Goal: Ask a question: Seek information or help from site administrators or community

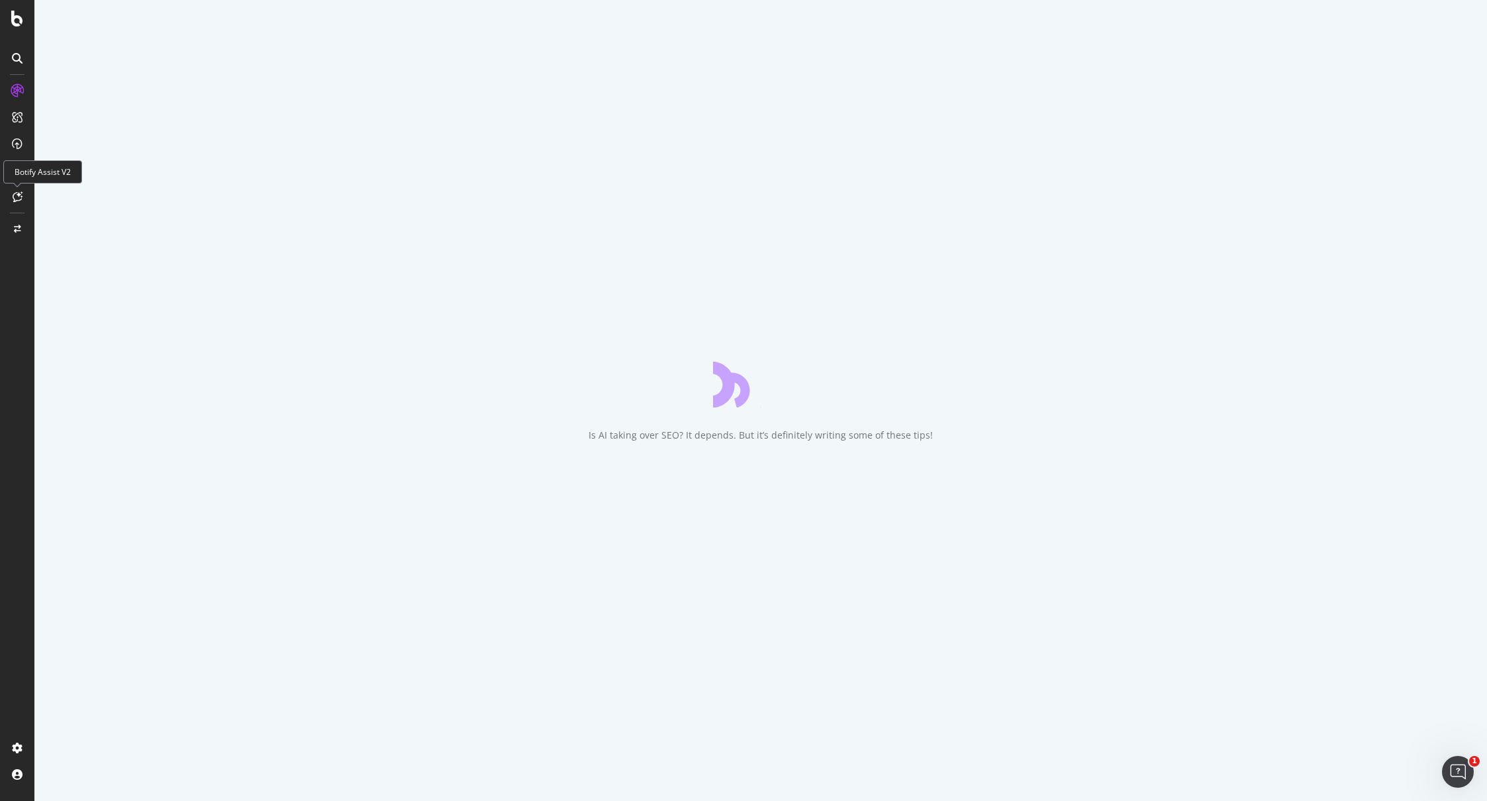
click at [24, 199] on div at bounding box center [17, 196] width 21 height 21
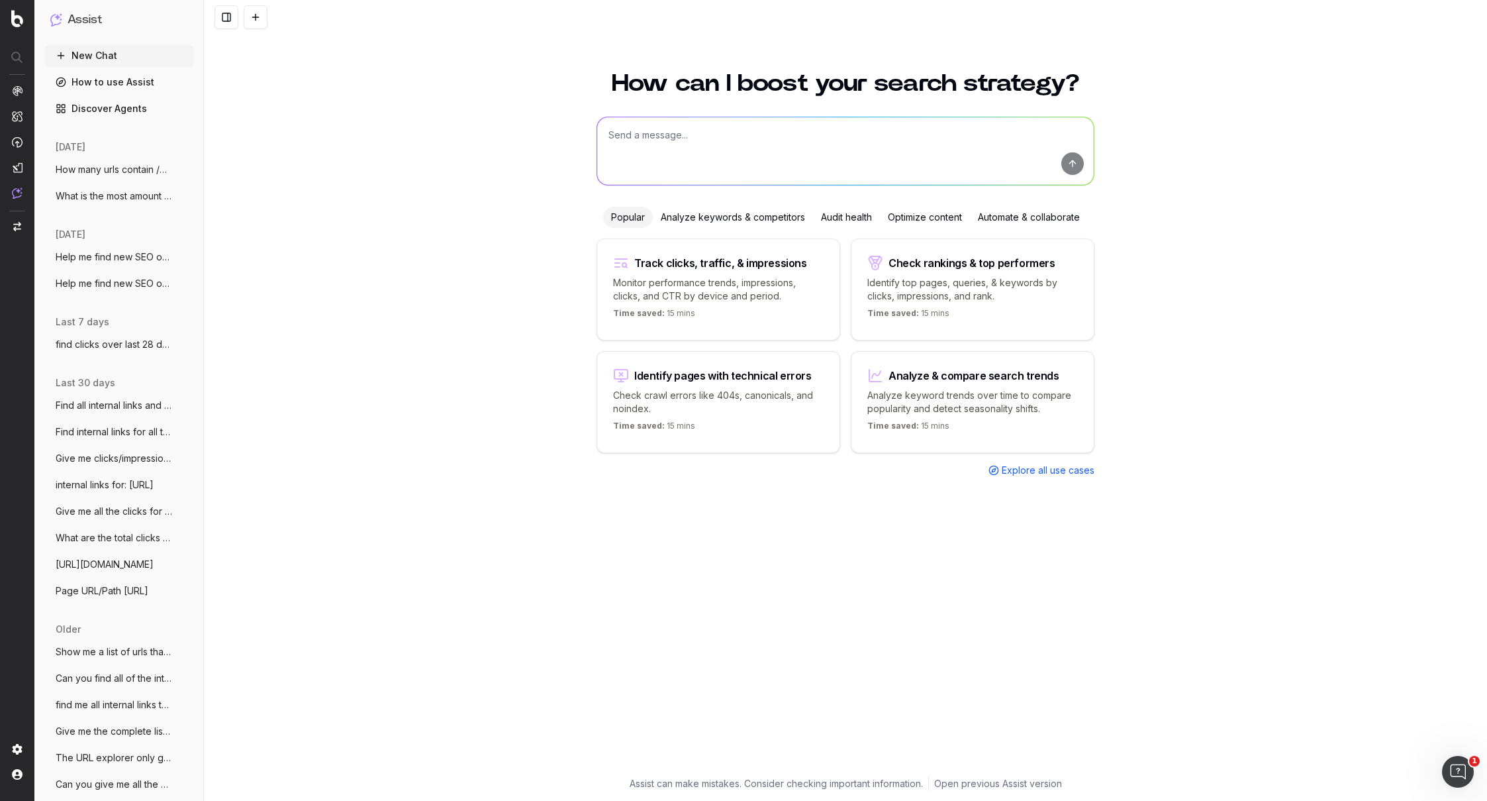
click at [663, 160] on textarea at bounding box center [845, 151] width 497 height 68
click at [684, 146] on textarea at bounding box center [845, 151] width 497 height 68
paste textarea "[URL][DOMAIN_NAME] [URL][DOMAIN_NAME] [URL][DOMAIN_NAME] [URL][DOMAIN_NAME]"
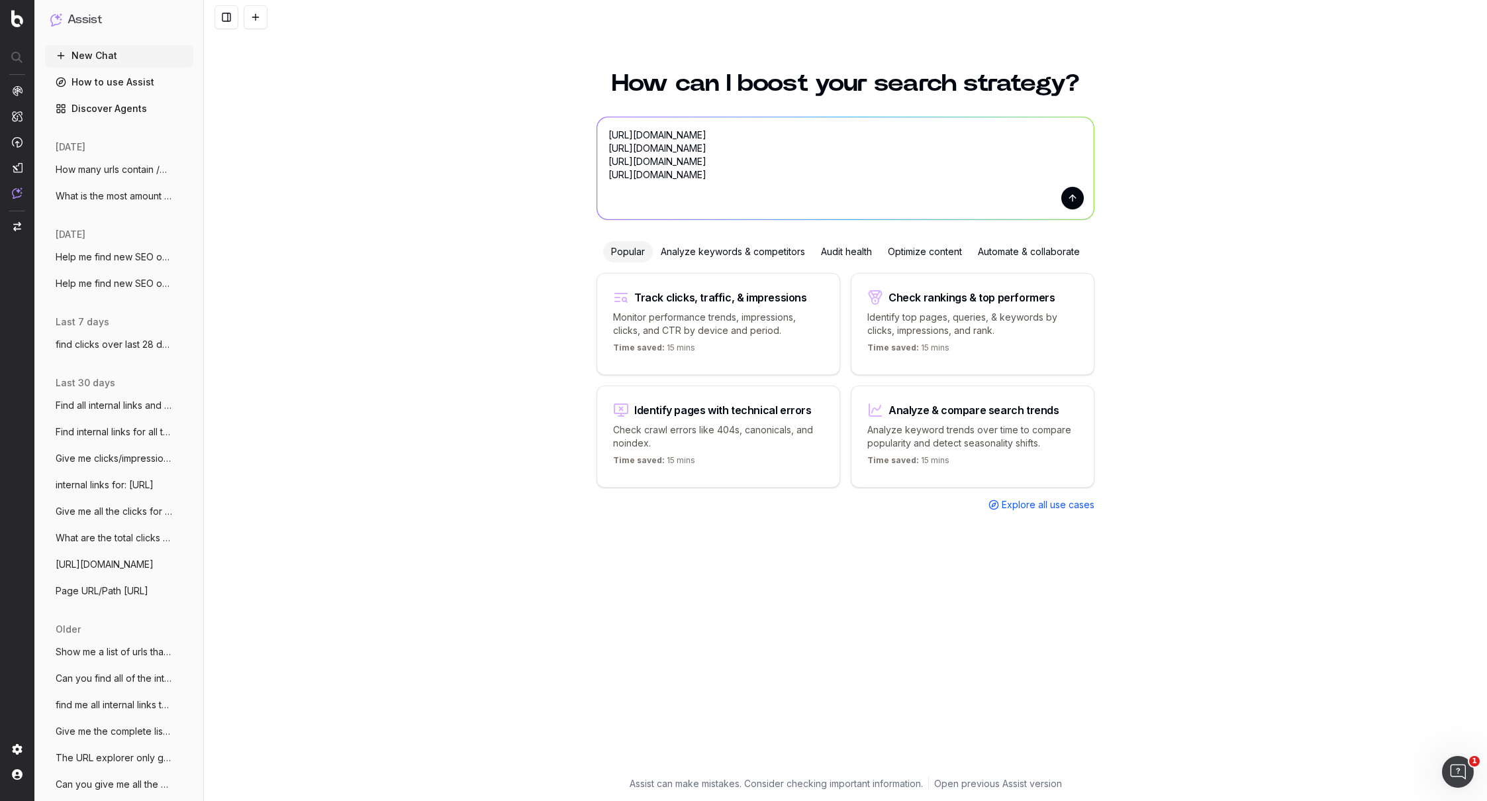
click at [681, 430] on p "Check crawl errors like 404s, canonicals, and noindex." at bounding box center [718, 436] width 211 height 26
type textarea "List all URLs with 404 status code from the latest crawl."
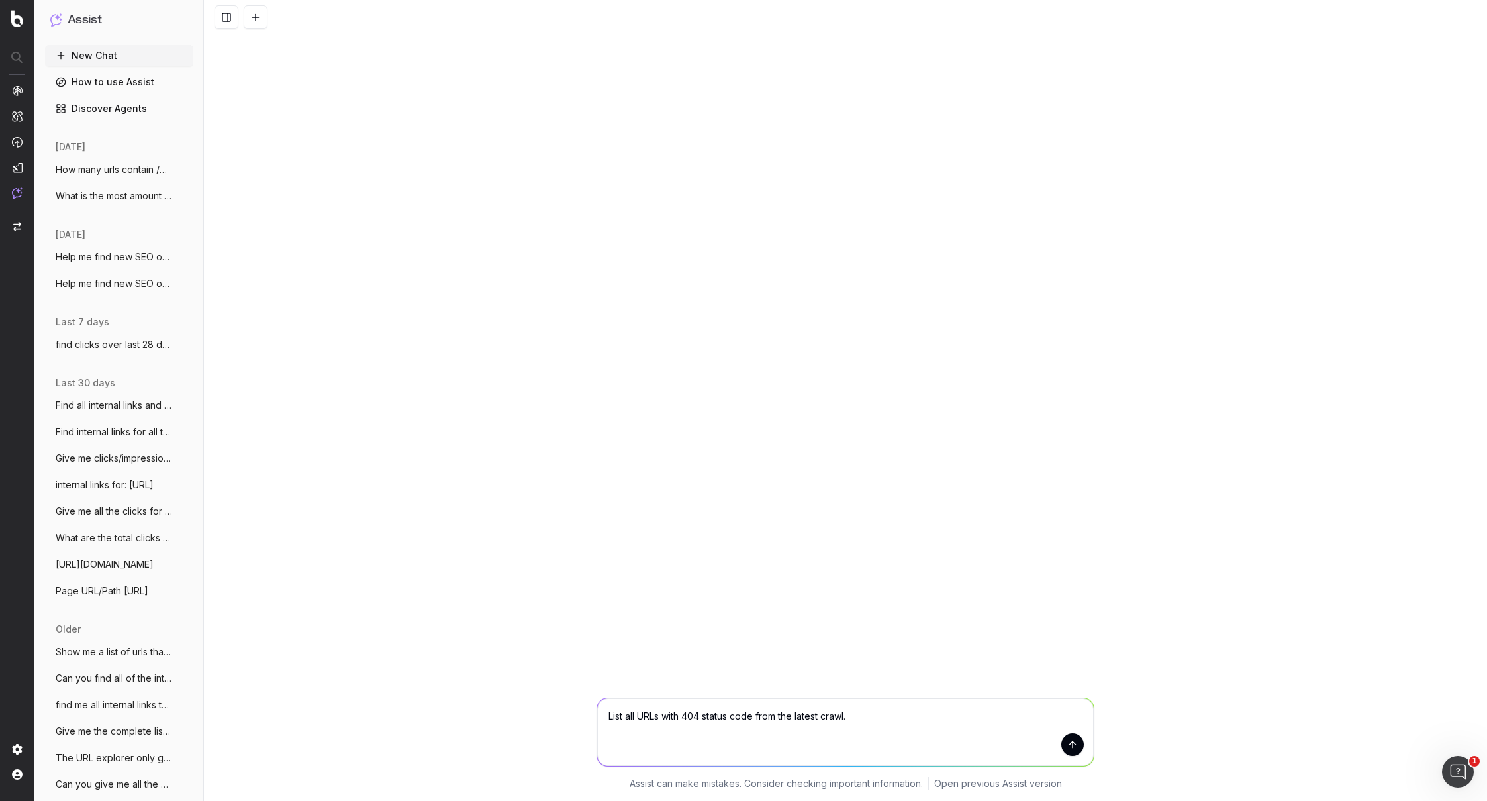
click at [894, 717] on textarea "List all URLs with 404 status code from the latest crawl." at bounding box center [845, 732] width 497 height 68
drag, startPoint x: 902, startPoint y: 717, endPoint x: 501, endPoint y: 719, distance: 400.7
click at [501, 719] on div "List all URLs with 404 status code from the latest crawl. List all URLs with 40…" at bounding box center [845, 740] width 1283 height 119
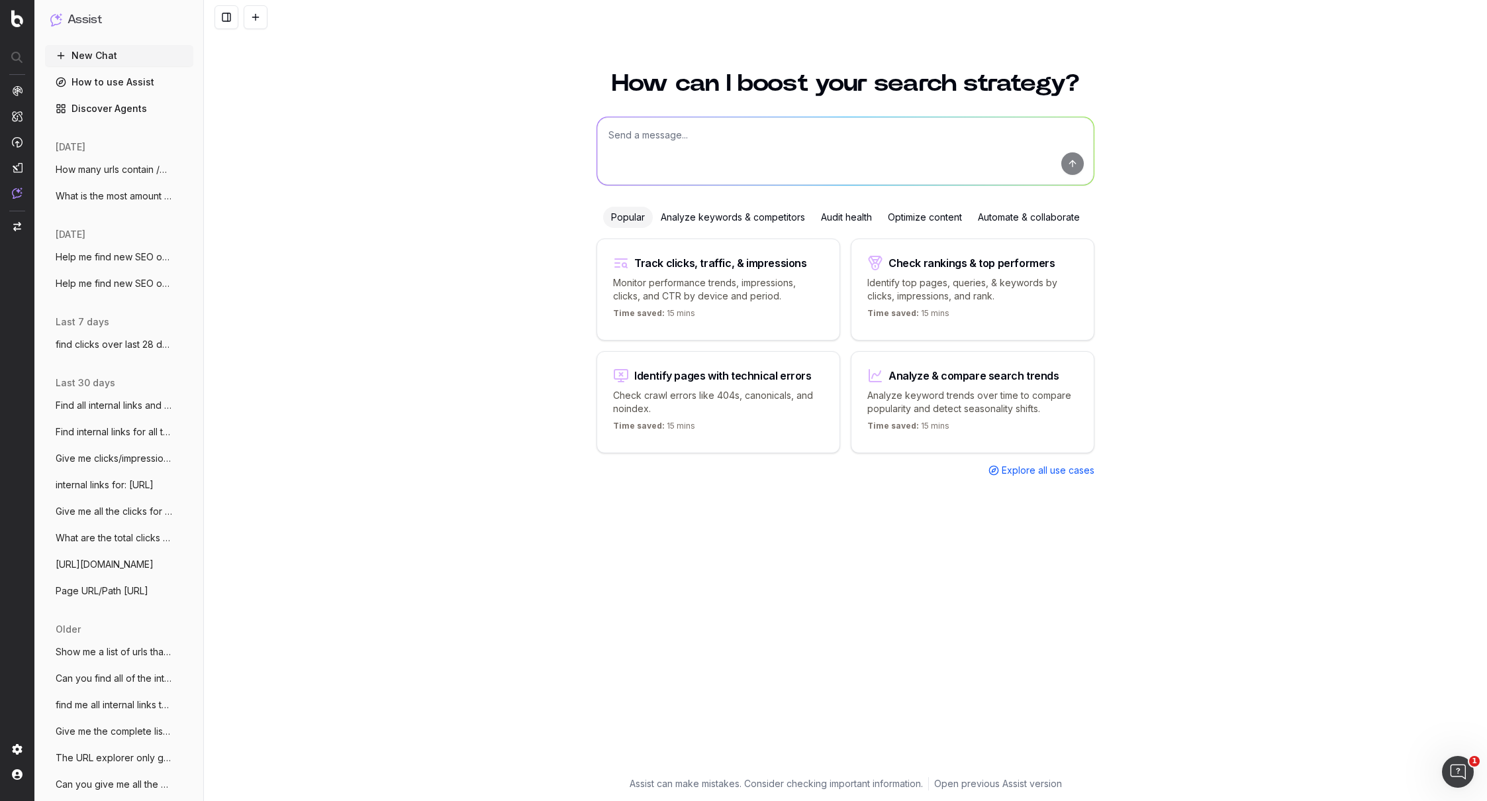
click at [659, 141] on textarea at bounding box center [845, 151] width 497 height 68
paste textarea "[URL][DOMAIN_NAME] [URL][DOMAIN_NAME] [URL][DOMAIN_NAME] [URL][DOMAIN_NAME]"
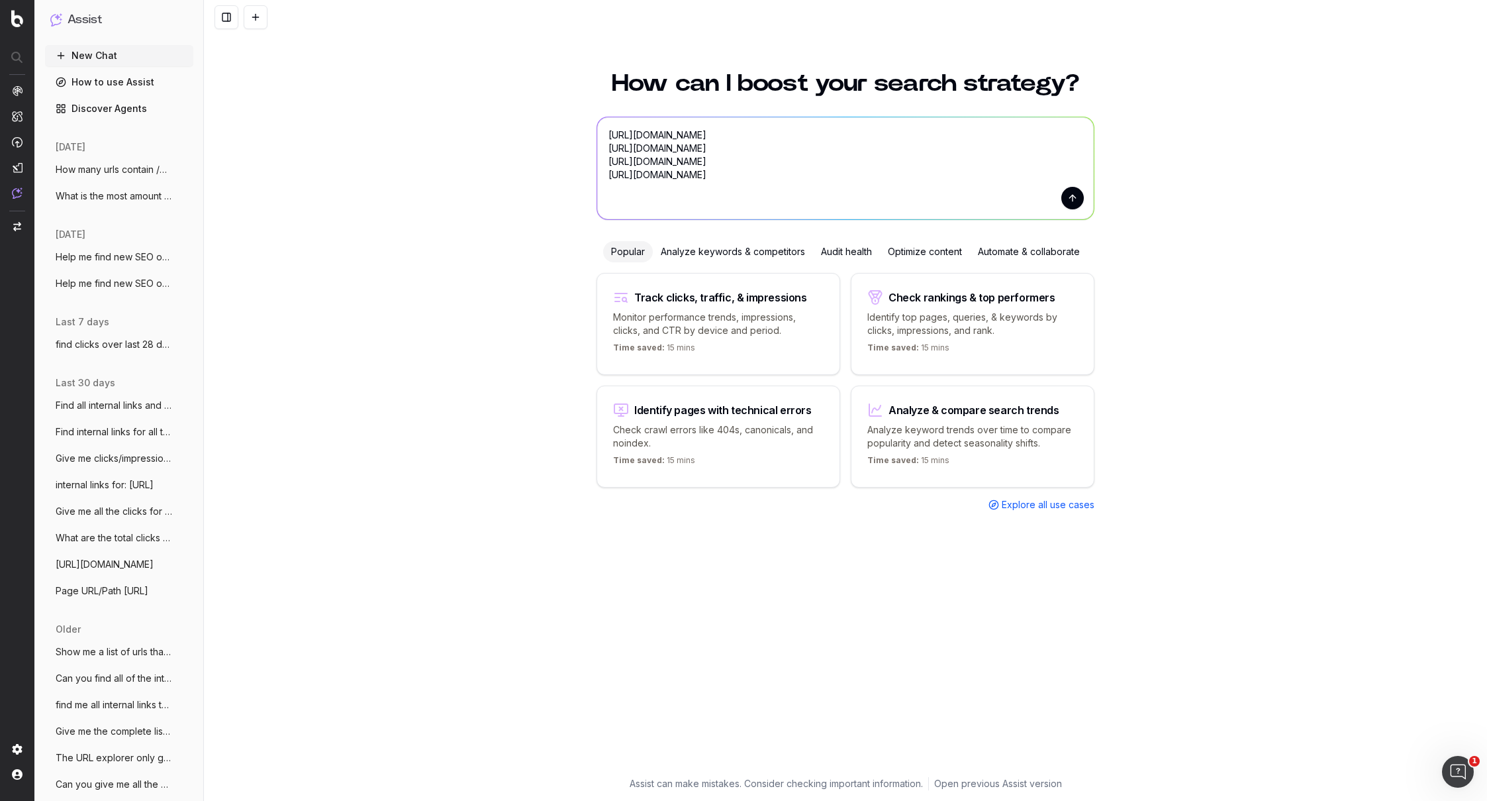
click at [850, 253] on div "Audit health" at bounding box center [846, 251] width 67 height 21
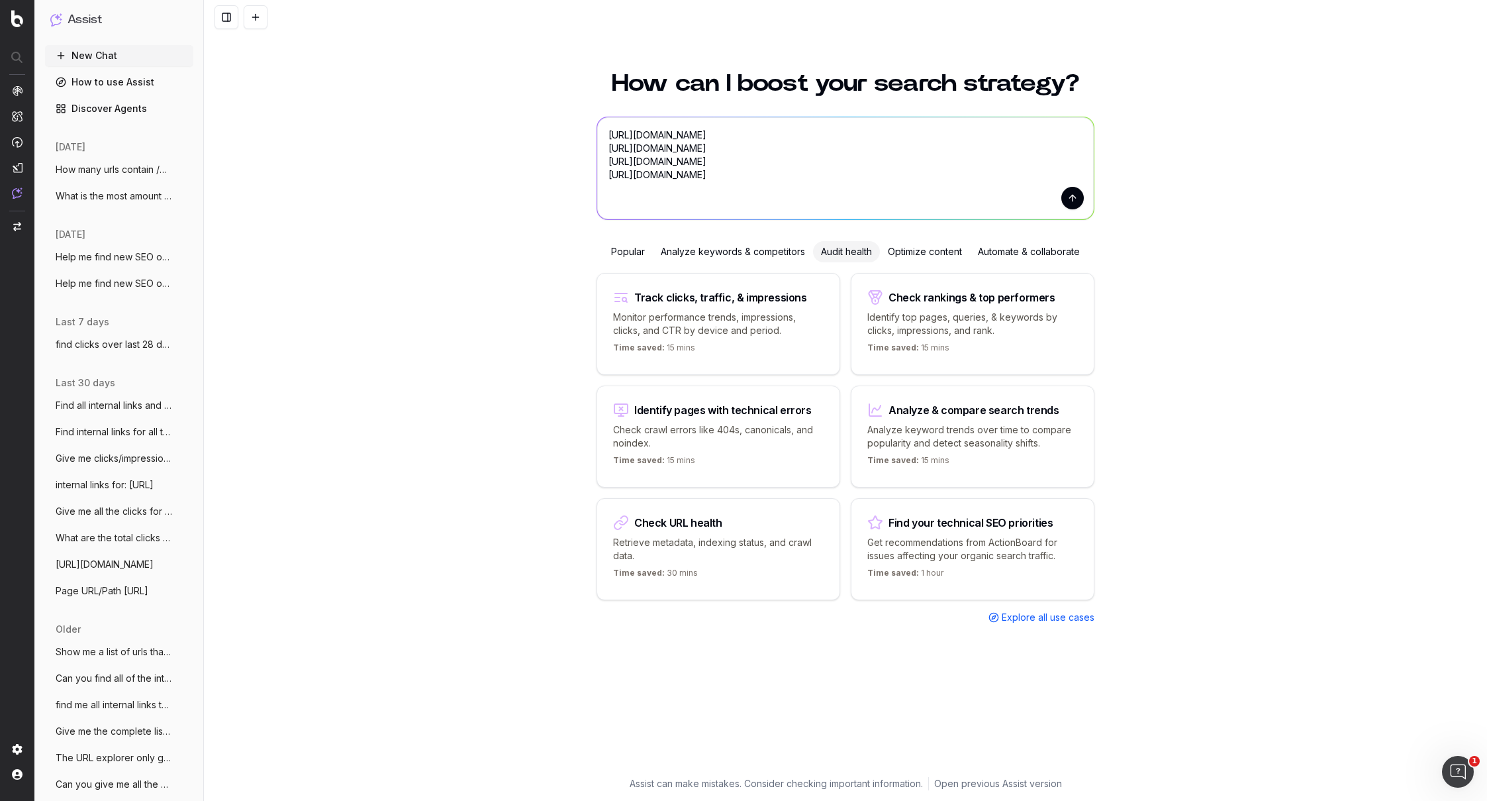
click at [672, 205] on textarea "[URL][DOMAIN_NAME] [URL][DOMAIN_NAME] [URL][DOMAIN_NAME] [URL][DOMAIN_NAME]" at bounding box center [845, 168] width 497 height 102
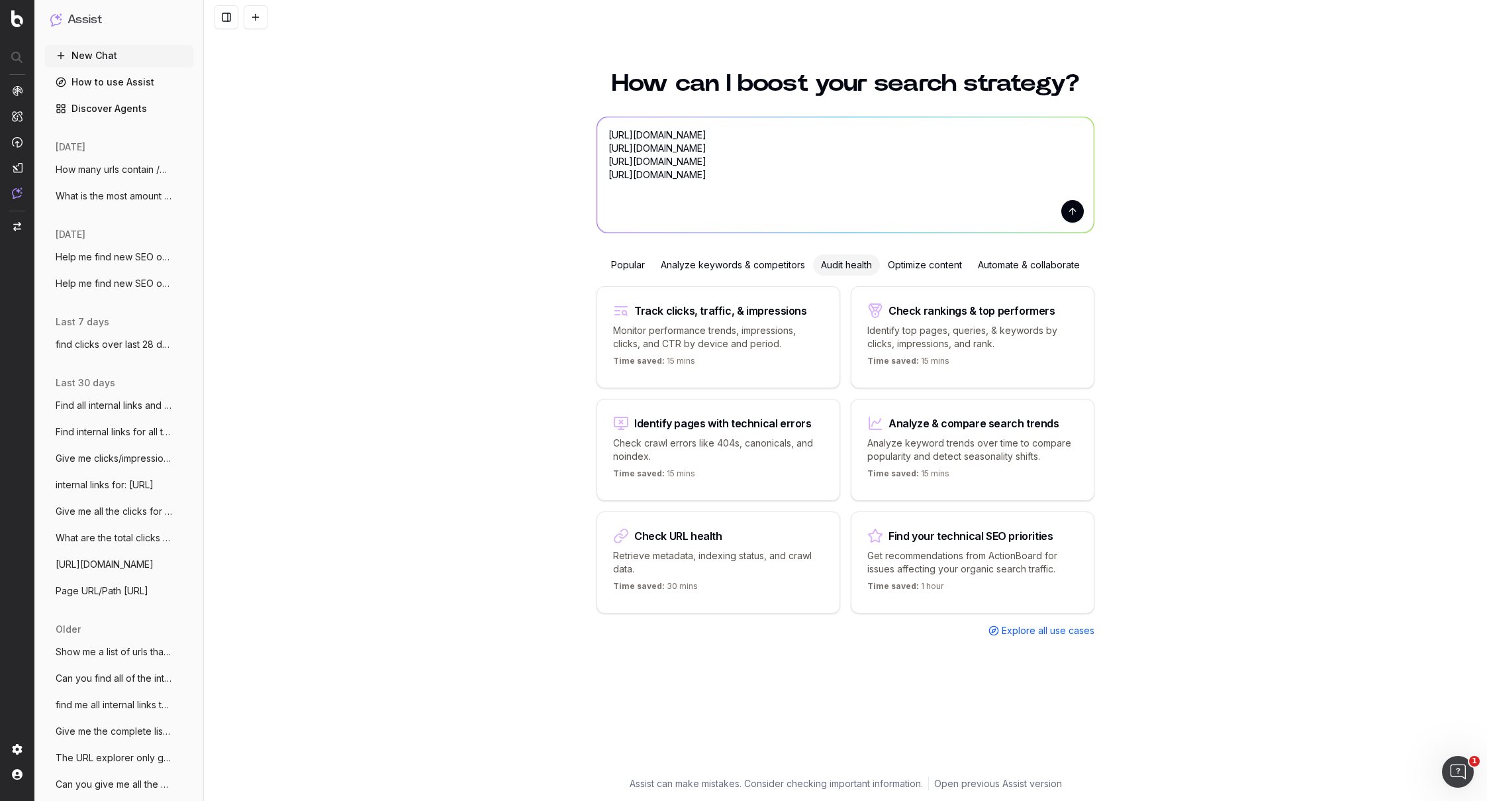
scroll to position [15, 0]
type textarea "[URL][DOMAIN_NAME] [URL][DOMAIN_NAME] [URL][DOMAIN_NAME] [URL][DOMAIN_NAME] Are…"
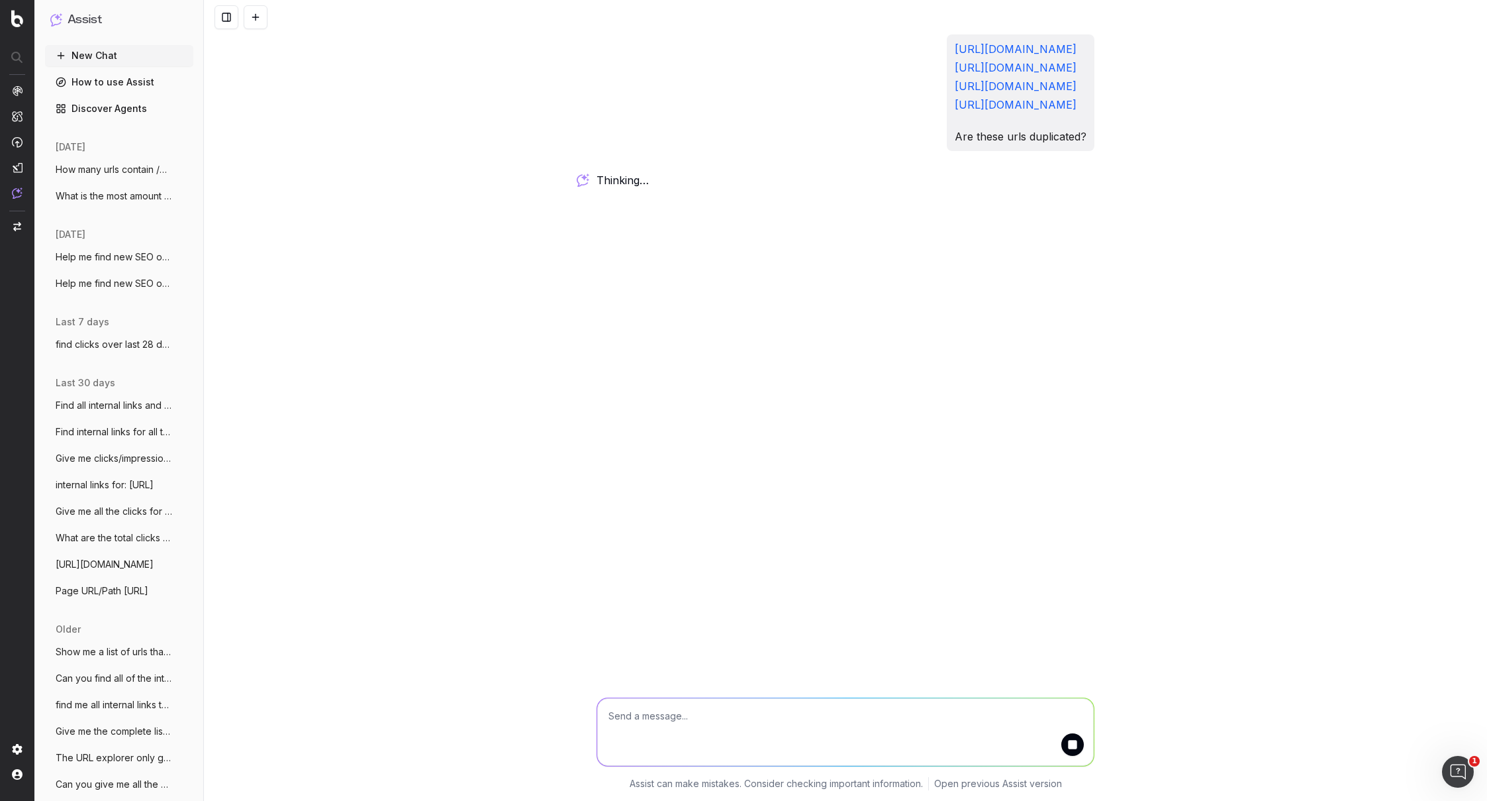
scroll to position [0, 0]
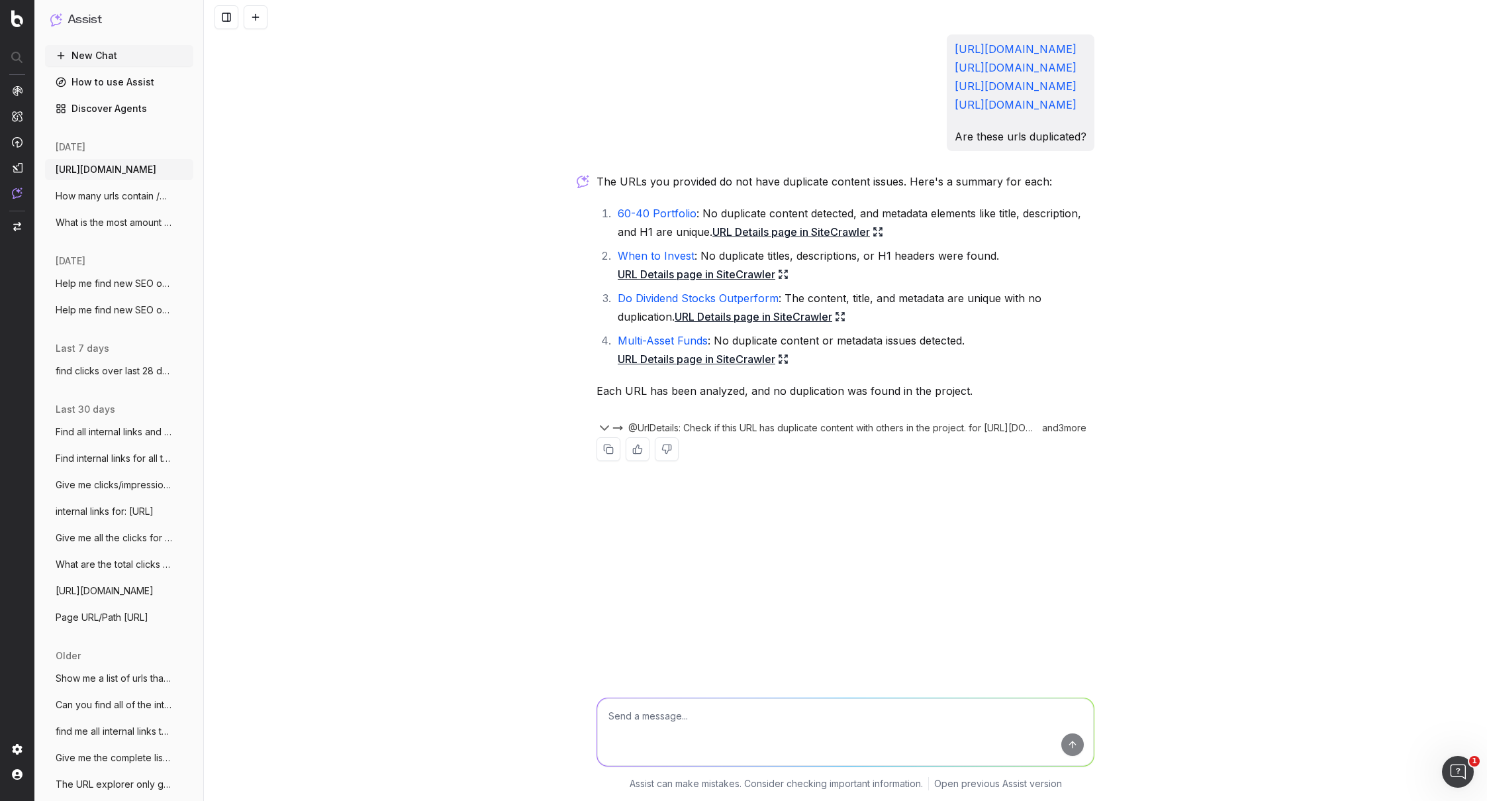
click at [742, 728] on textarea at bounding box center [845, 732] width 497 height 68
type textarea "What about in terms of similiar content?"
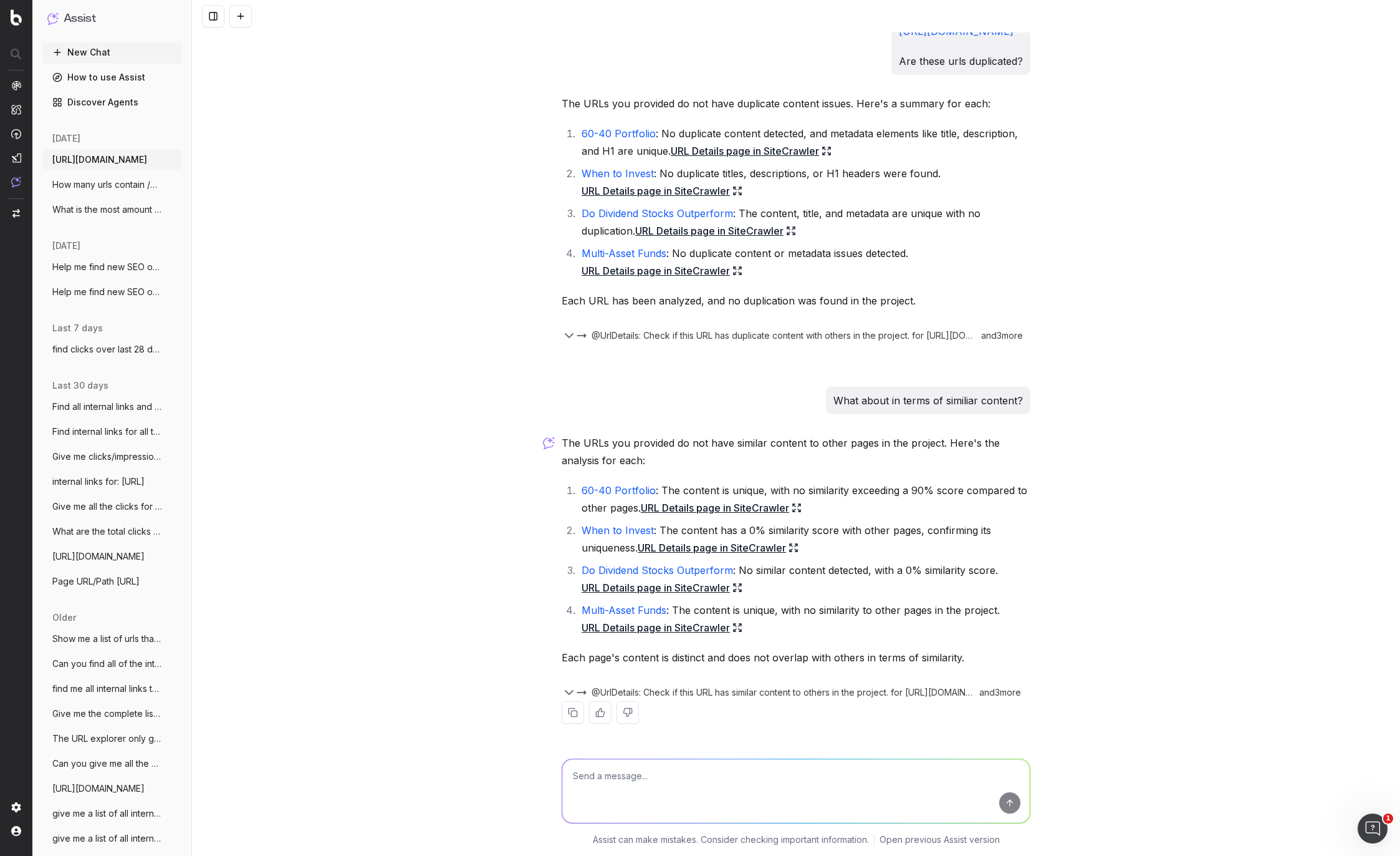
scroll to position [137, 0]
